Goal: Information Seeking & Learning: Understand process/instructions

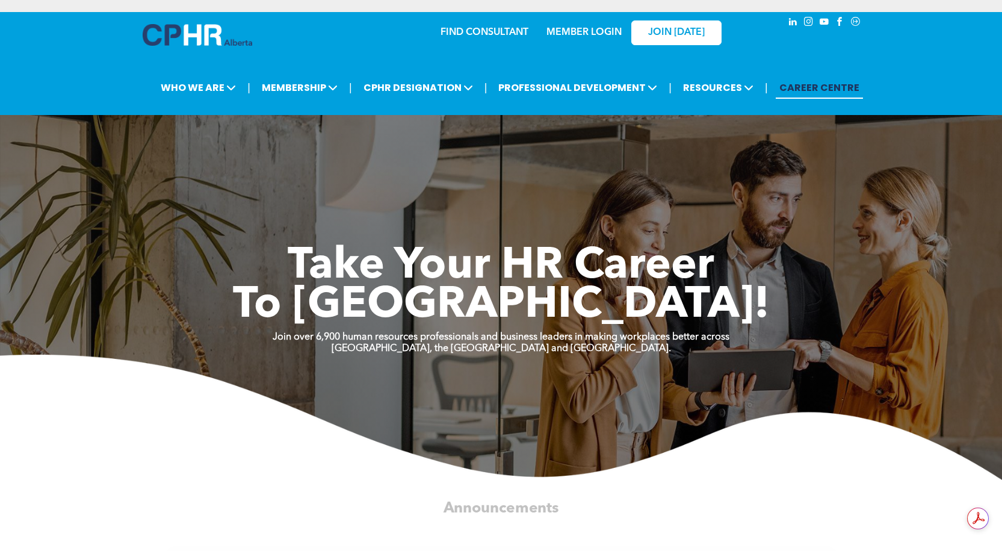
click at [582, 26] on div "MEMBER LOGIN" at bounding box center [584, 29] width 78 height 22
click at [565, 31] on link "MEMBER LOGIN" at bounding box center [584, 33] width 75 height 10
click at [582, 29] on link "MEMBER LOGIN" at bounding box center [584, 33] width 75 height 10
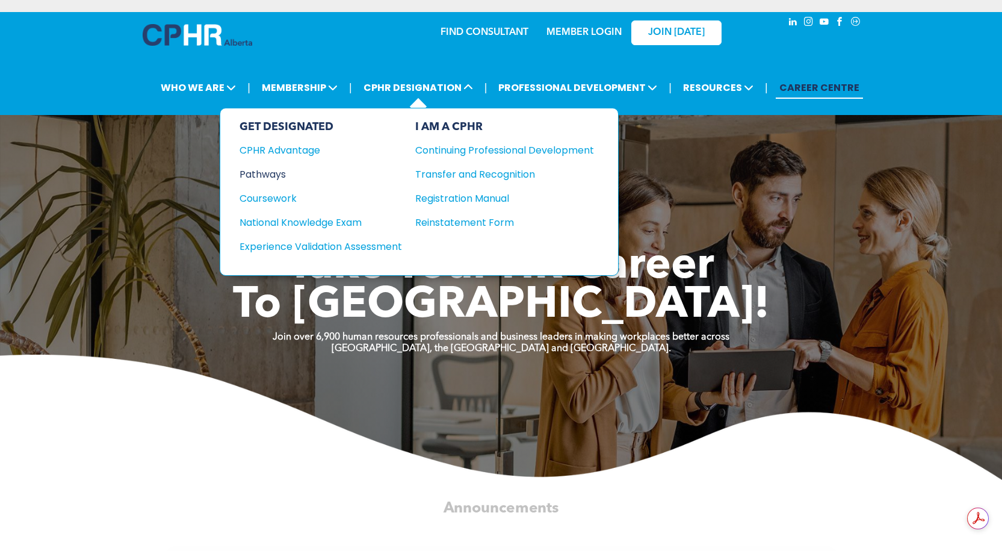
click at [269, 173] on div "Pathways" at bounding box center [313, 174] width 146 height 15
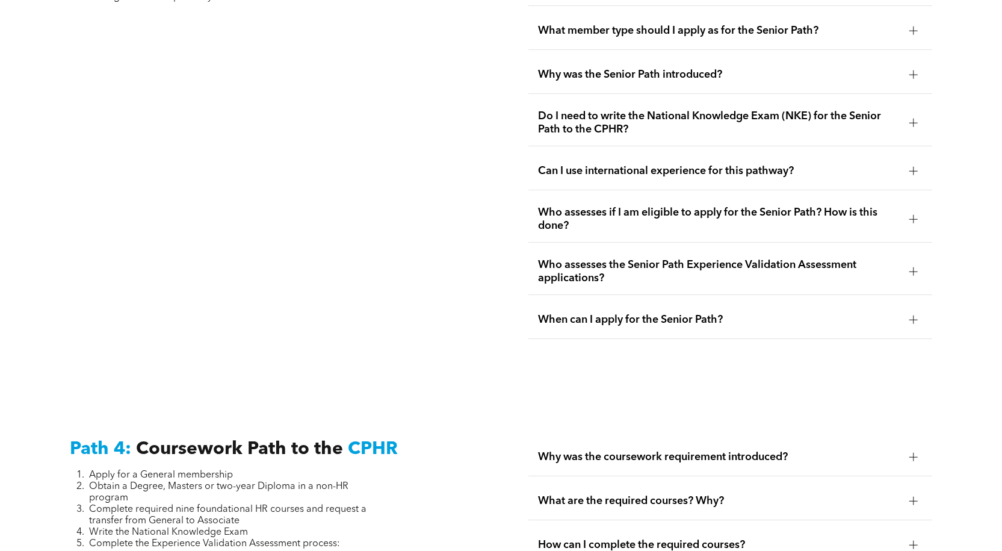
scroll to position [3552, 0]
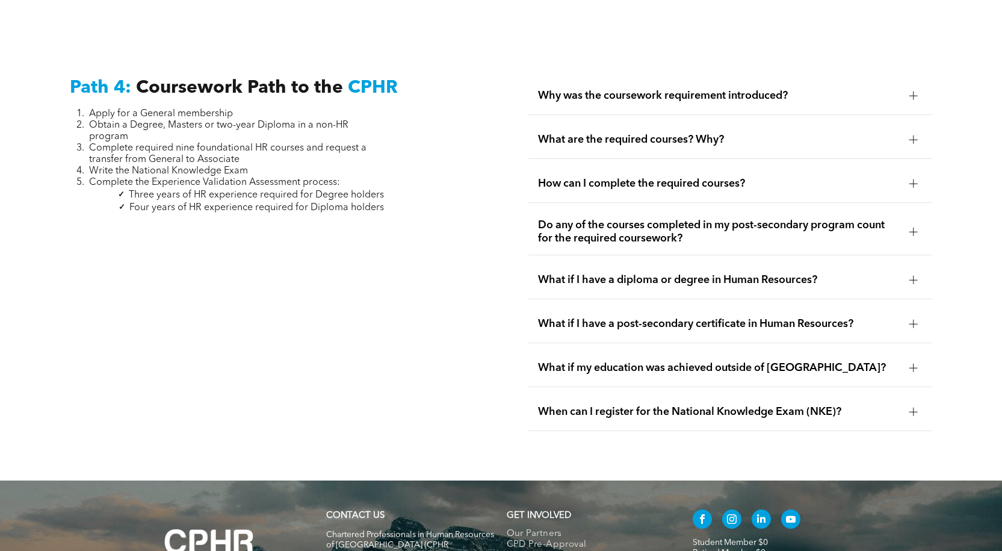
click at [915, 139] on div at bounding box center [914, 139] width 8 height 1
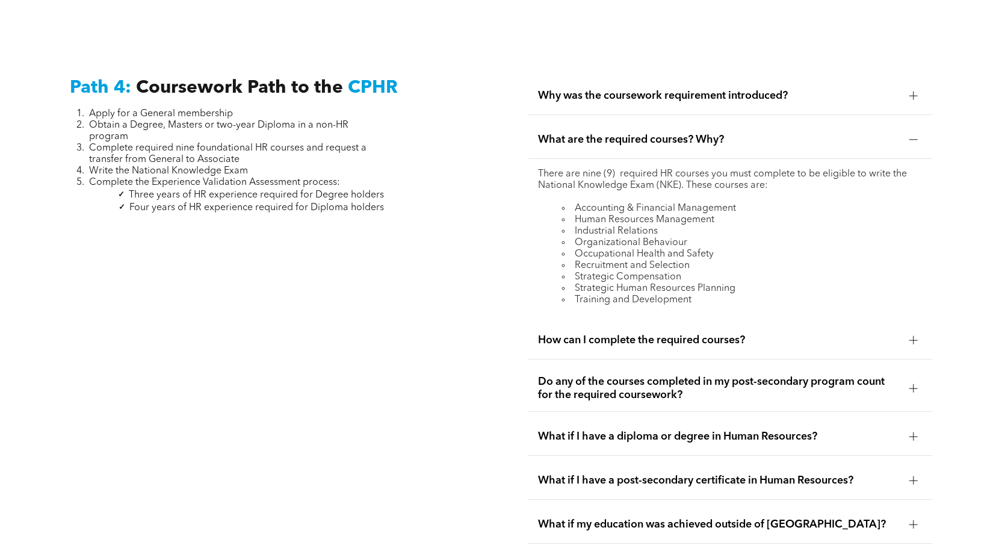
click at [915, 139] on div at bounding box center [914, 139] width 8 height 1
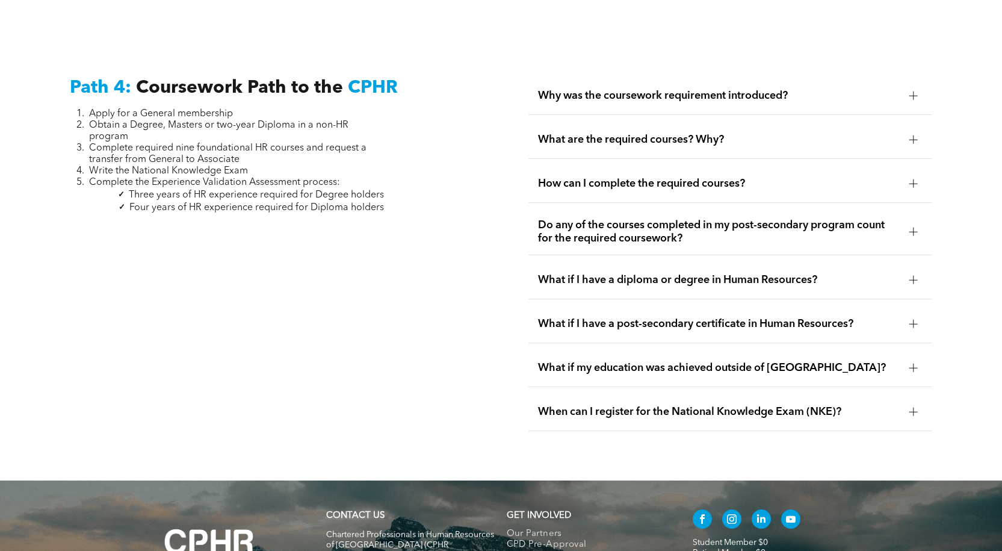
click at [915, 179] on div at bounding box center [914, 183] width 8 height 8
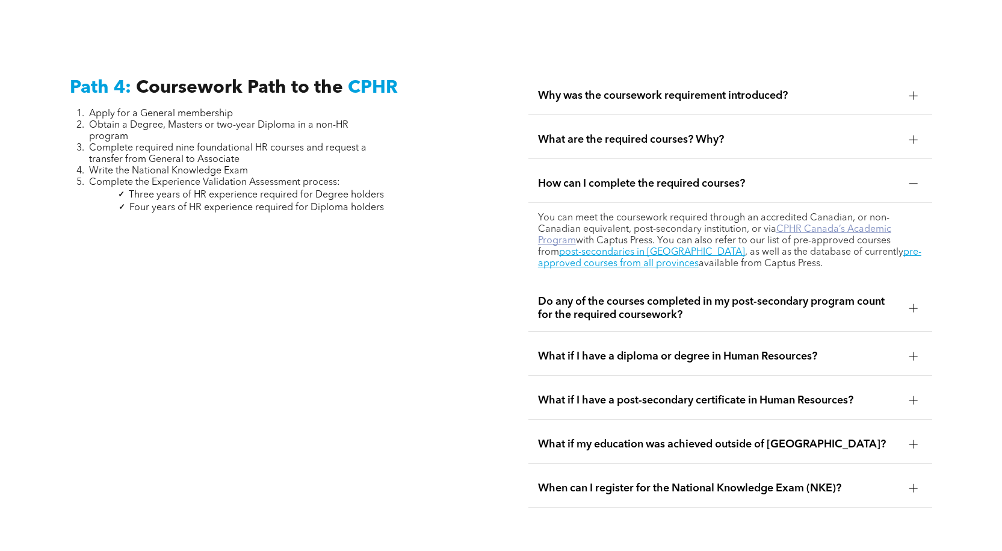
click at [854, 225] on link "CPHR Canada’s Academic Program" at bounding box center [714, 235] width 353 height 21
